Goal: Information Seeking & Learning: Learn about a topic

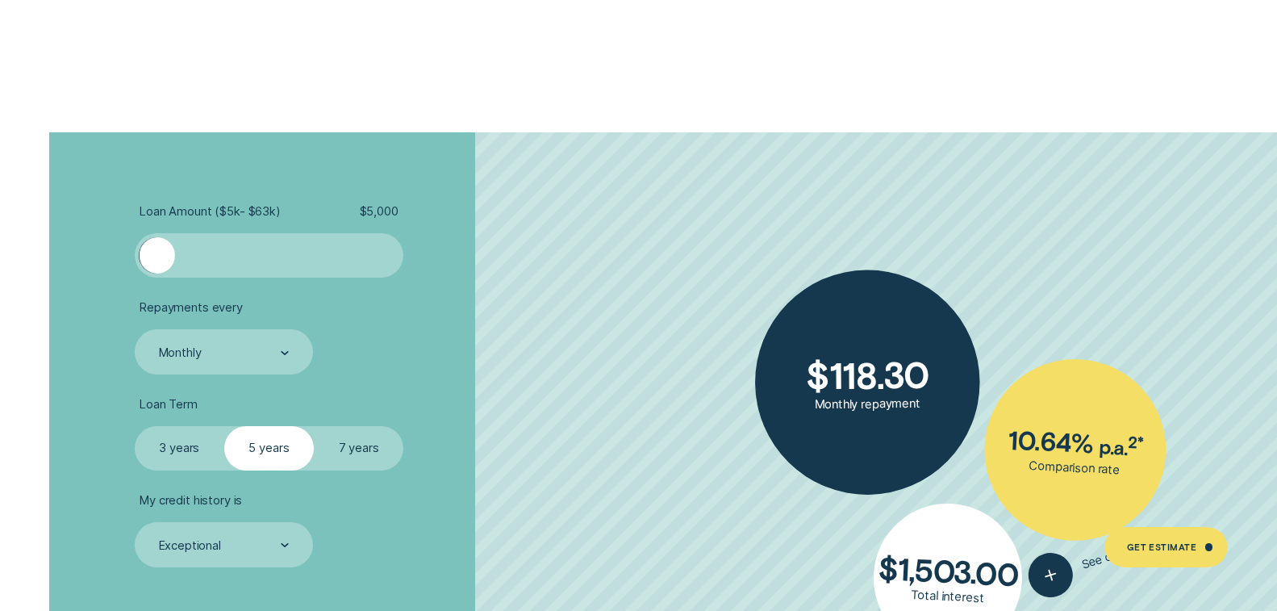
scroll to position [3125, 0]
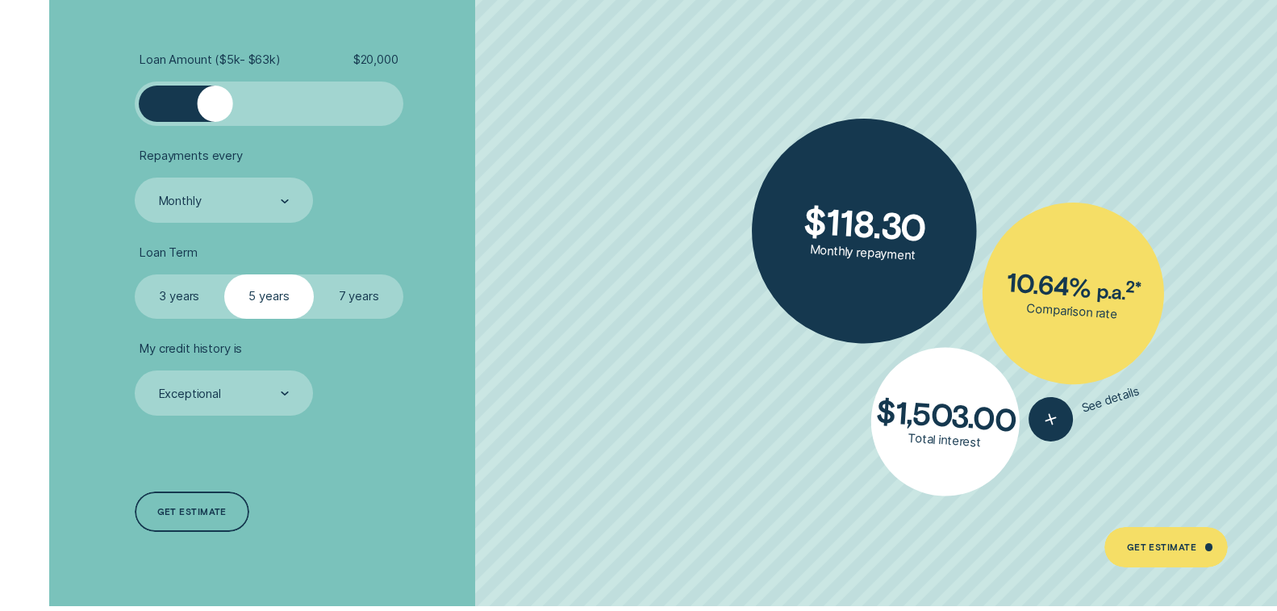
drag, startPoint x: 166, startPoint y: 99, endPoint x: 214, endPoint y: 100, distance: 47.6
click at [214, 100] on div at bounding box center [214, 102] width 35 height 35
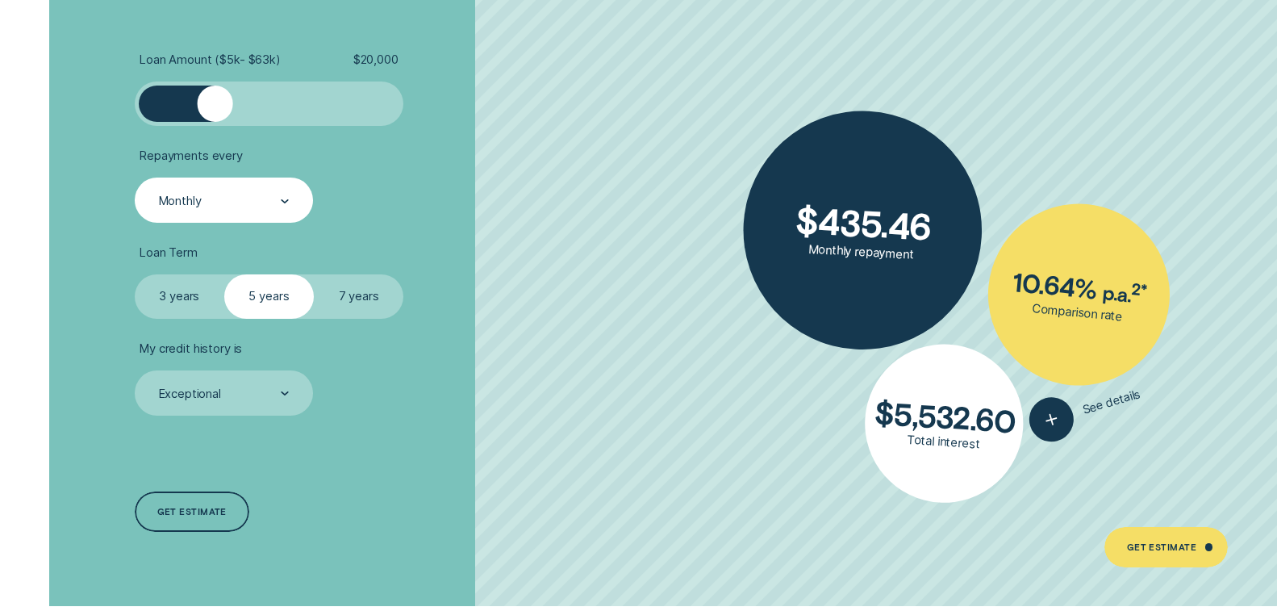
click at [244, 202] on div "Monthly" at bounding box center [223, 201] width 132 height 16
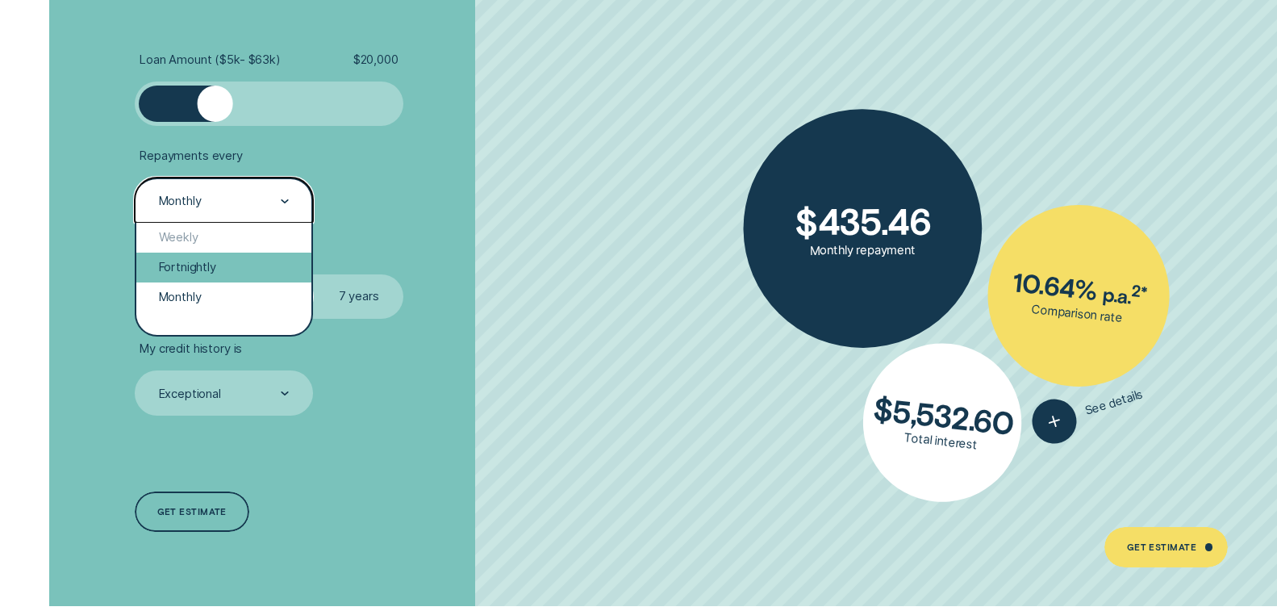
click at [206, 271] on div "Fortnightly" at bounding box center [223, 267] width 175 height 30
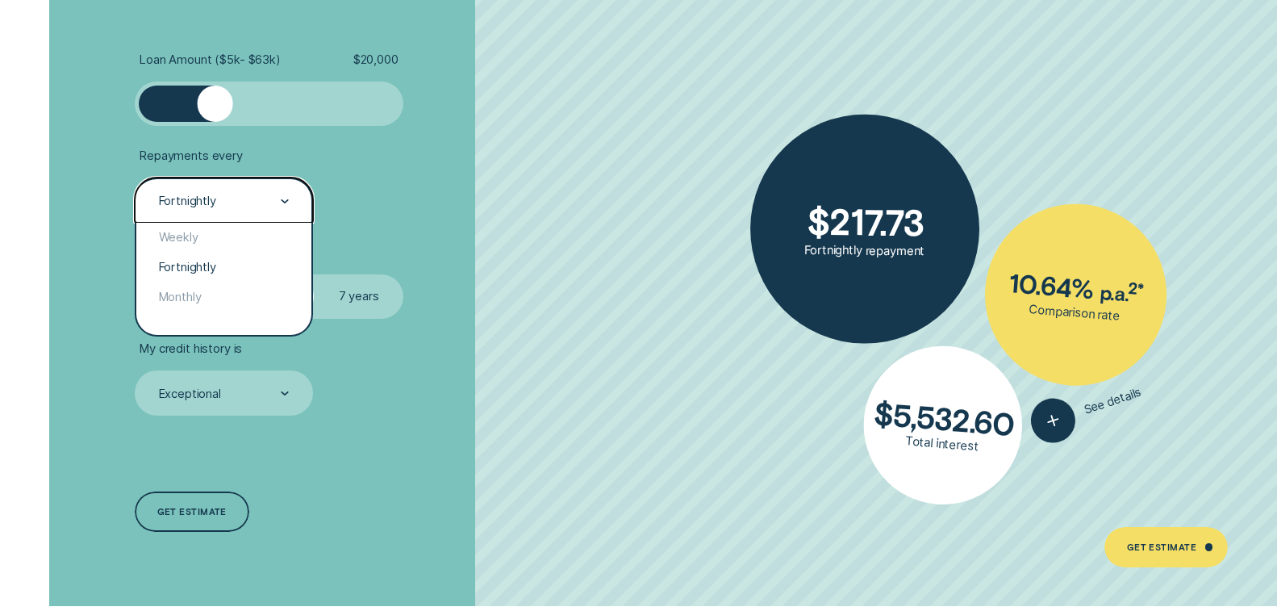
click at [223, 209] on div "Fortnightly" at bounding box center [223, 201] width 132 height 16
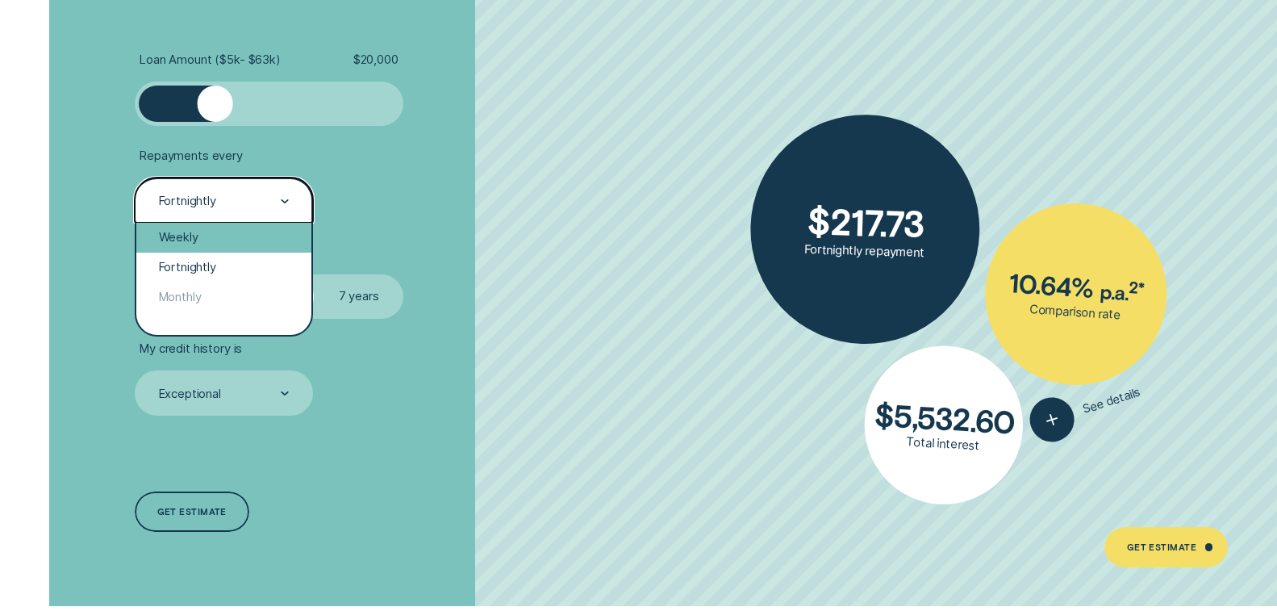
click at [211, 237] on div "Weekly" at bounding box center [223, 238] width 175 height 30
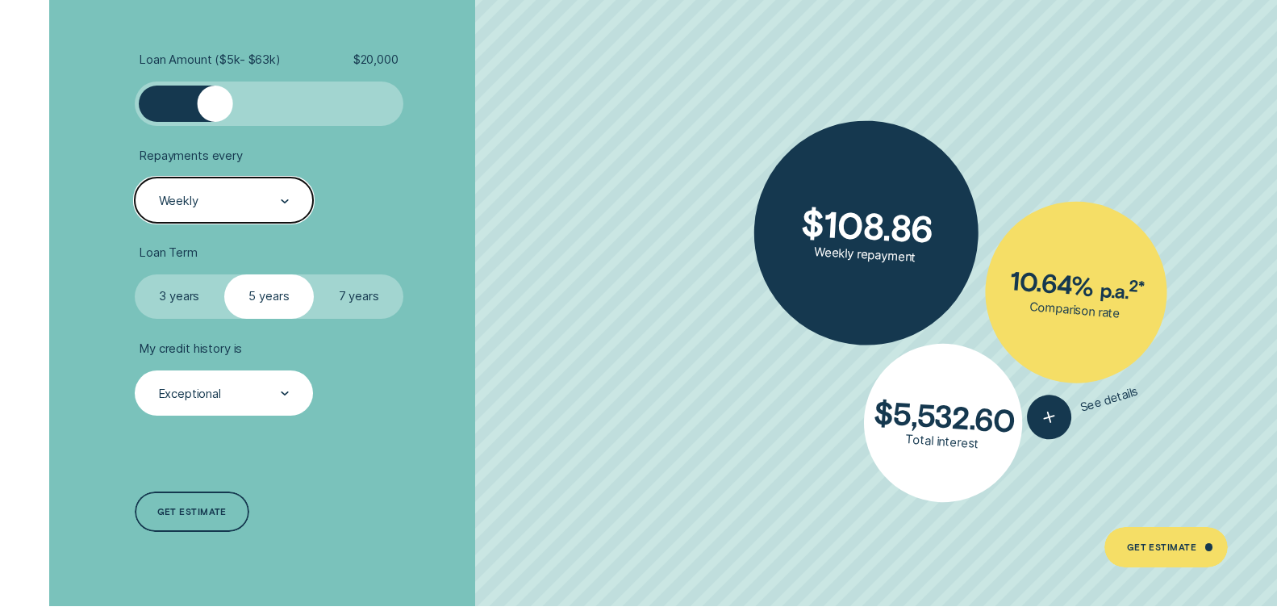
click at [237, 402] on div "Exceptional" at bounding box center [223, 394] width 132 height 16
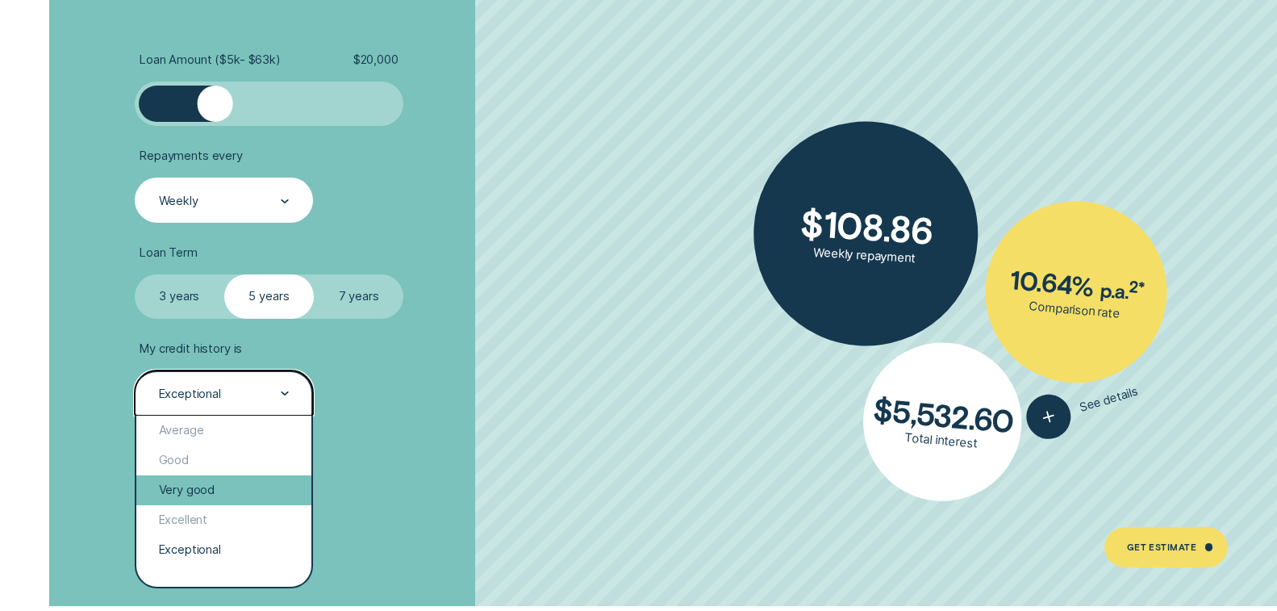
click at [226, 495] on div "Very good" at bounding box center [223, 490] width 175 height 30
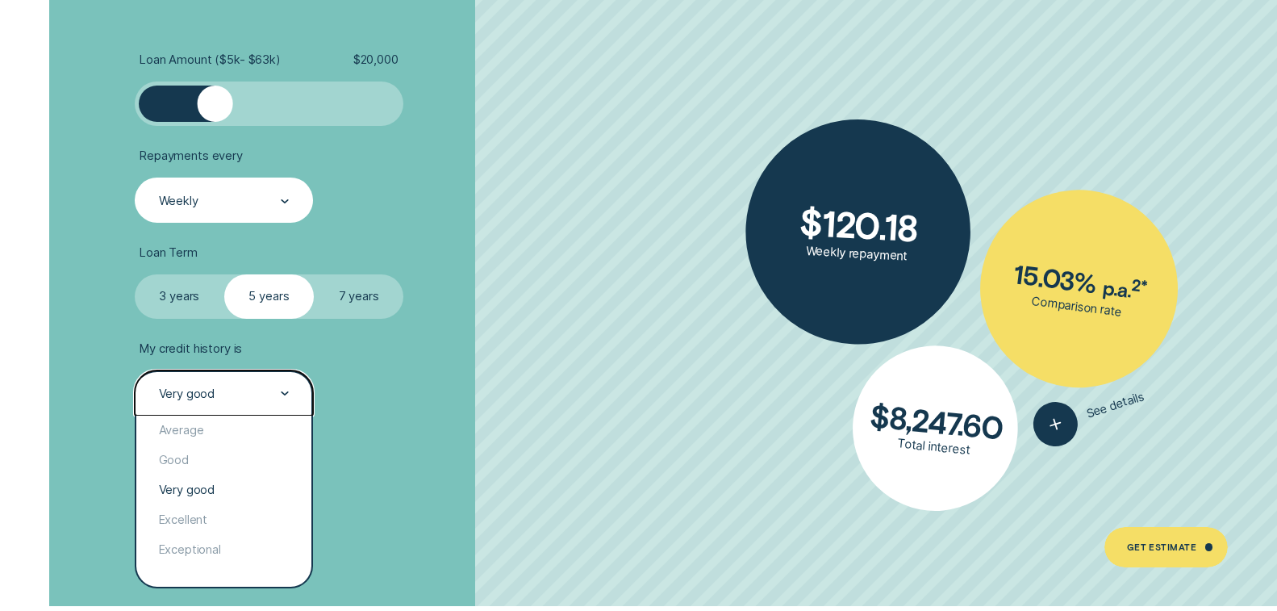
click at [217, 397] on div "Very good" at bounding box center [223, 394] width 132 height 16
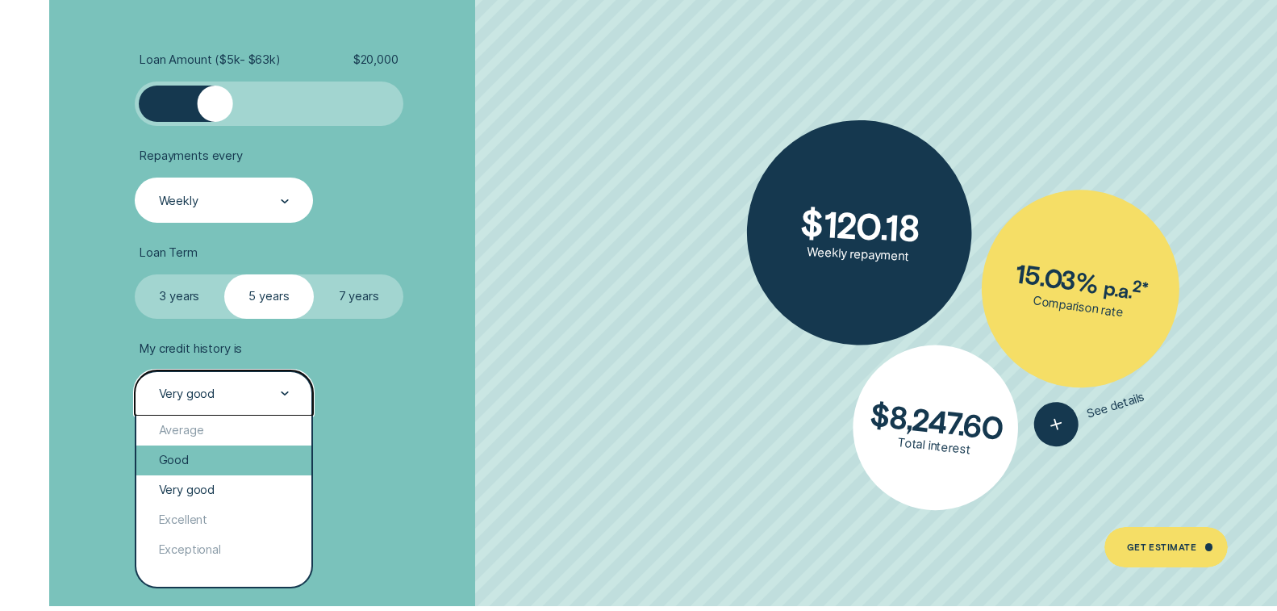
click at [207, 462] on div "Good" at bounding box center [223, 460] width 175 height 30
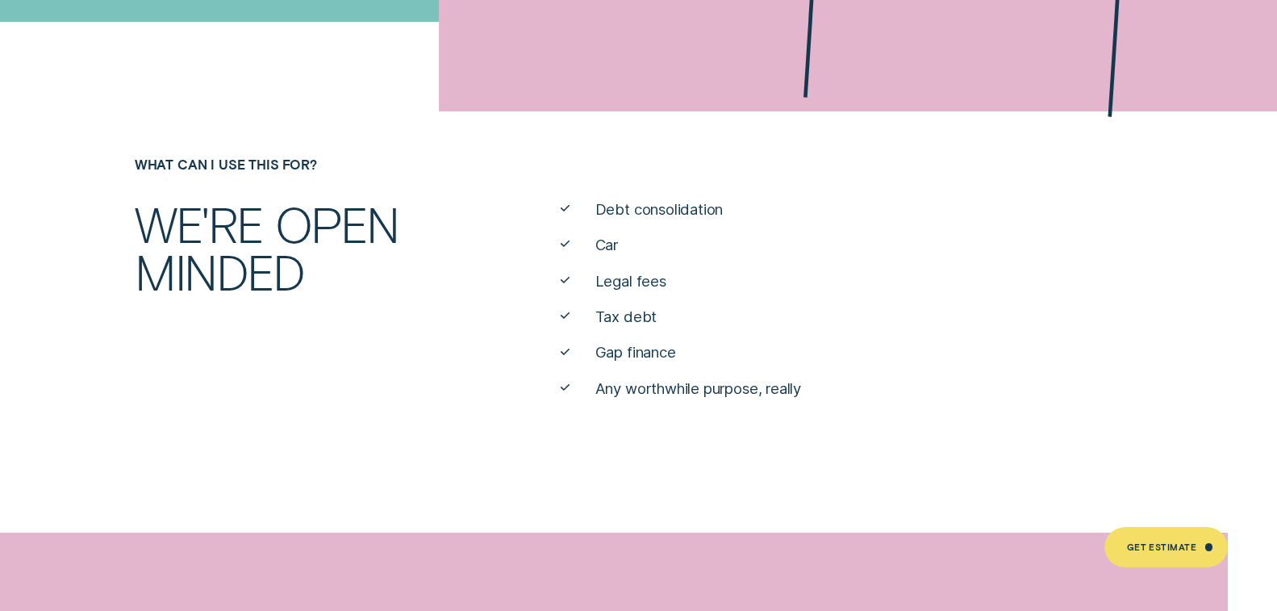
scroll to position [691, 0]
